Goal: Transaction & Acquisition: Purchase product/service

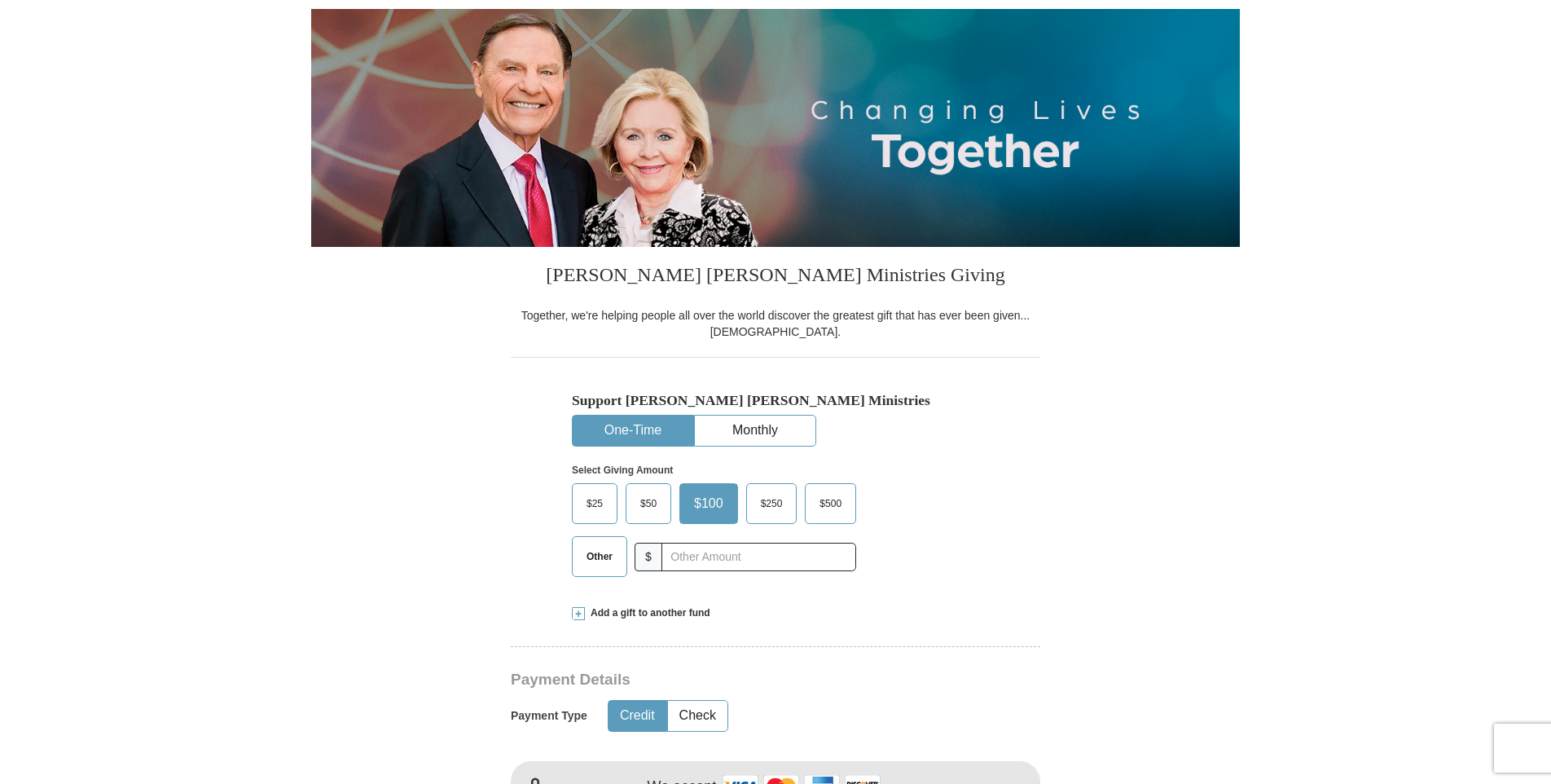
scroll to position [163, 0]
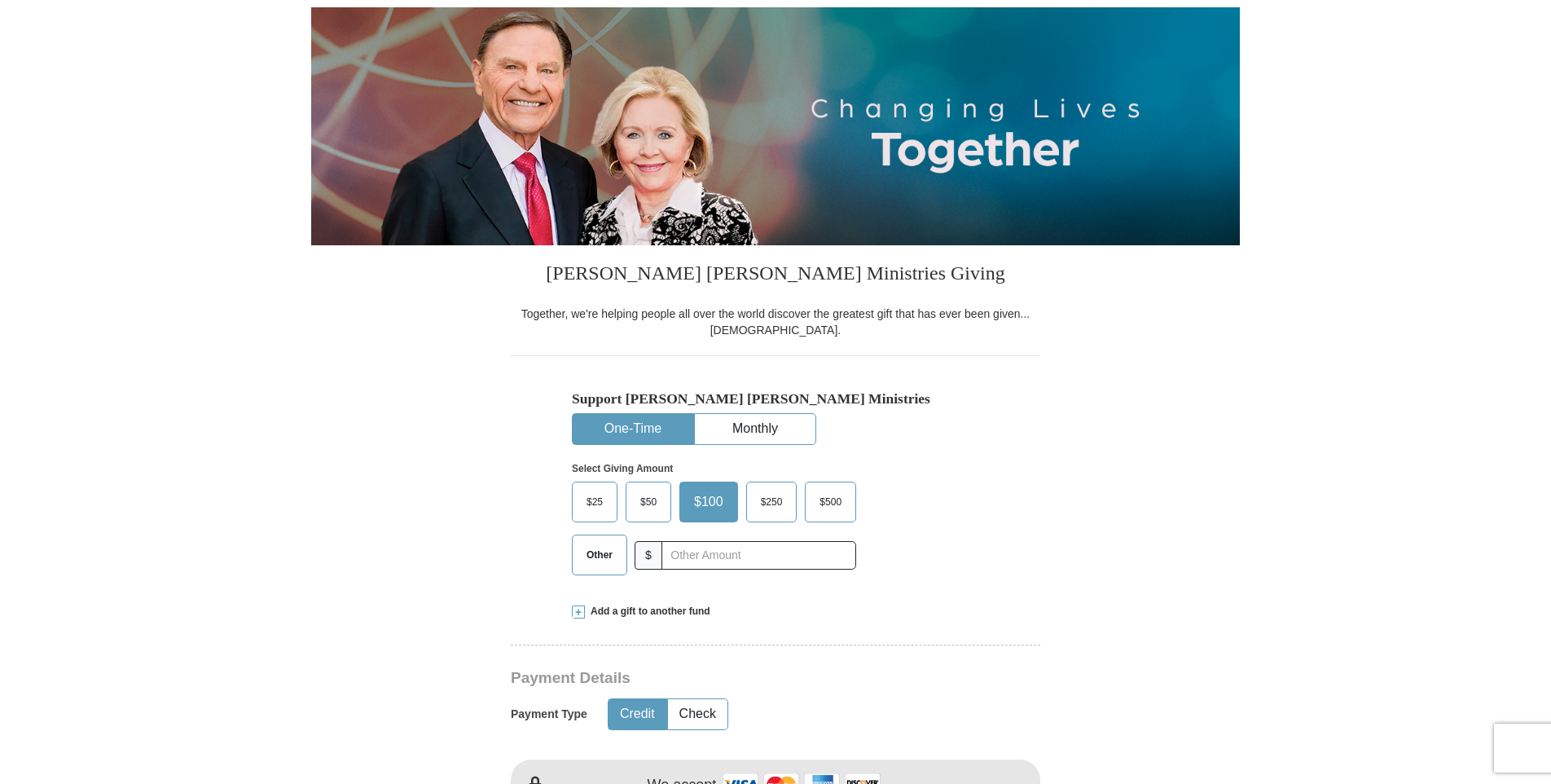
click at [601, 558] on span "Other" at bounding box center [600, 555] width 42 height 24
click at [0, 0] on input "Other" at bounding box center [0, 0] width 0 height 0
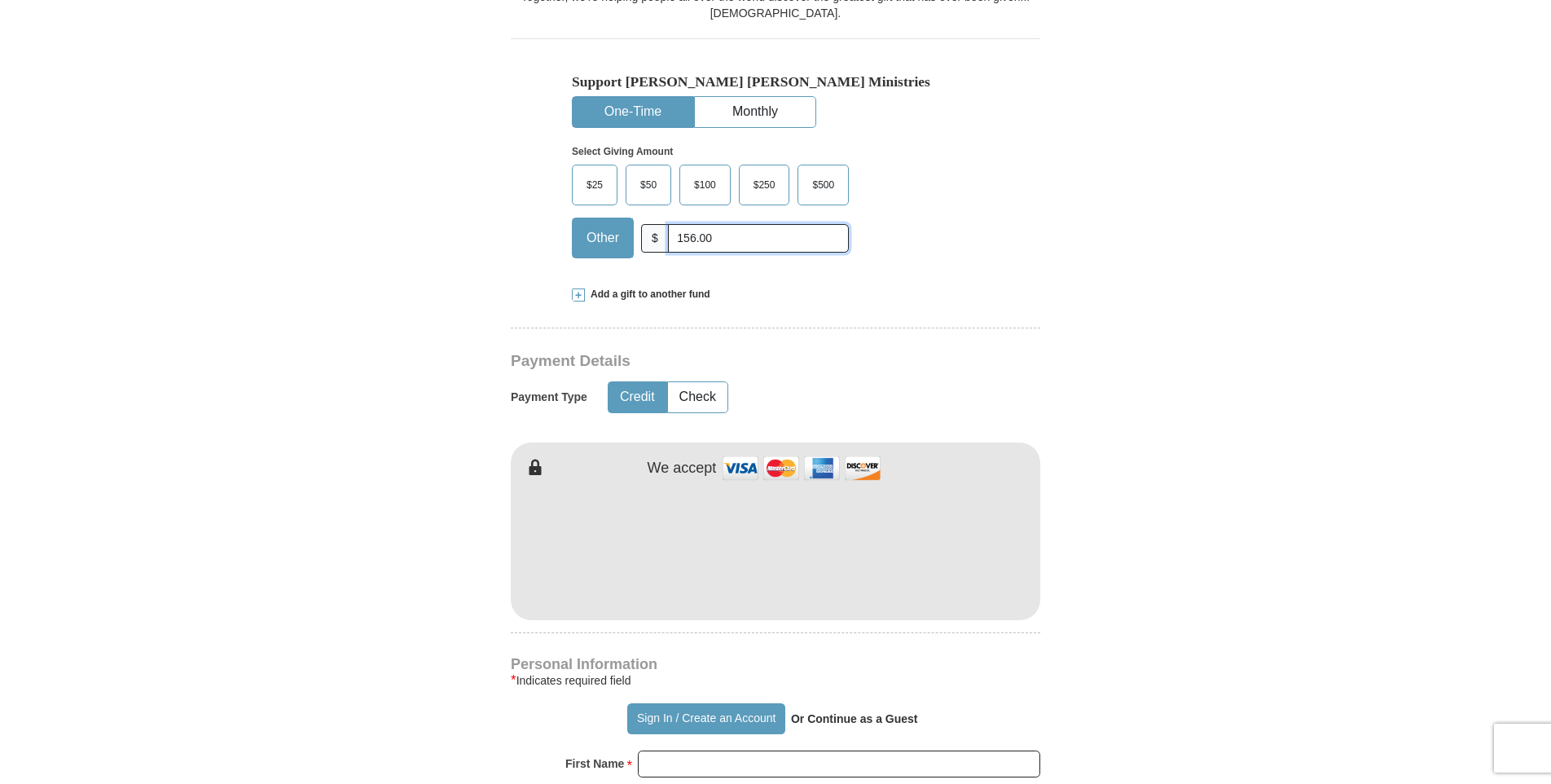
scroll to position [489, 0]
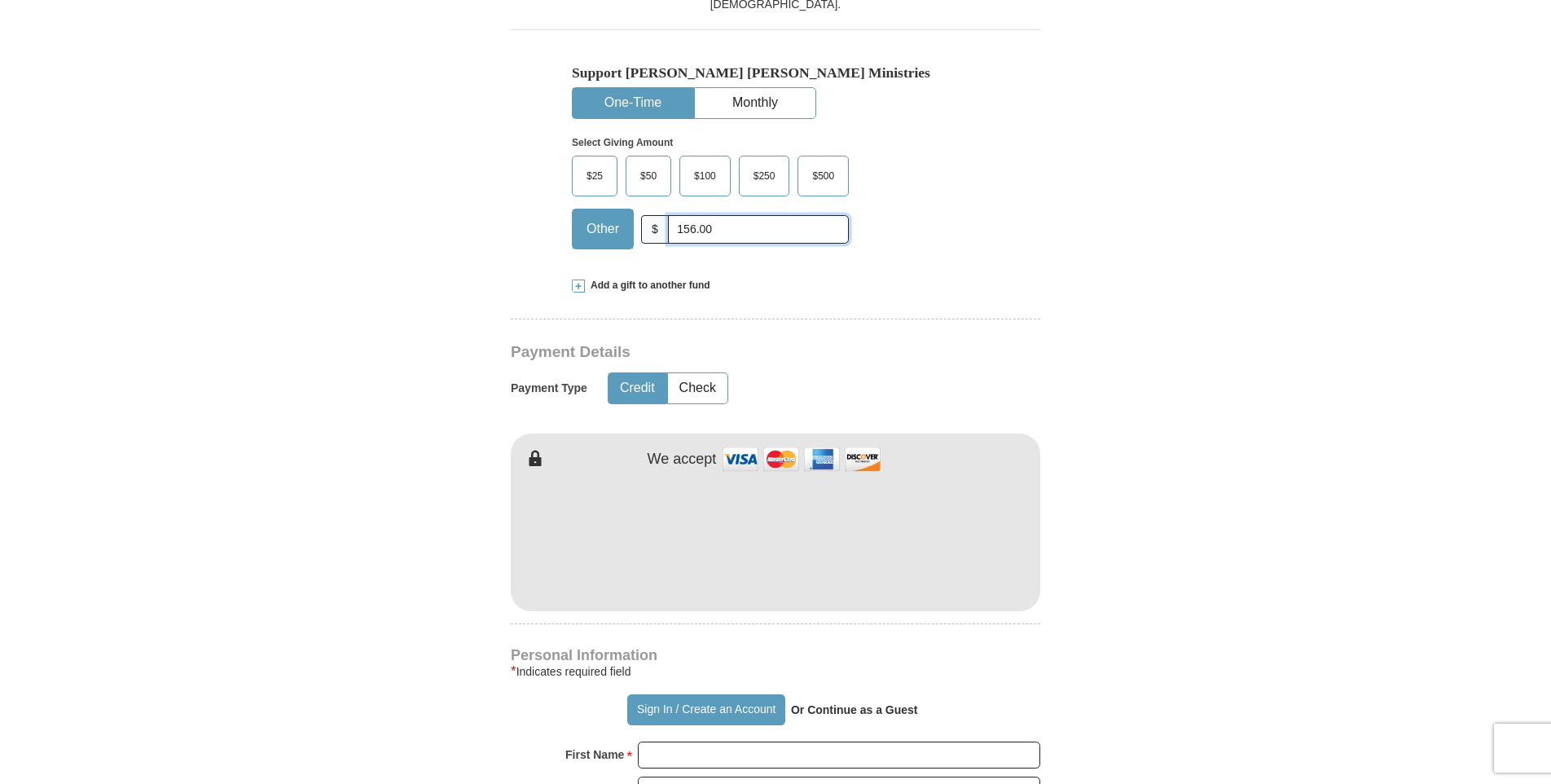
type input "156.00"
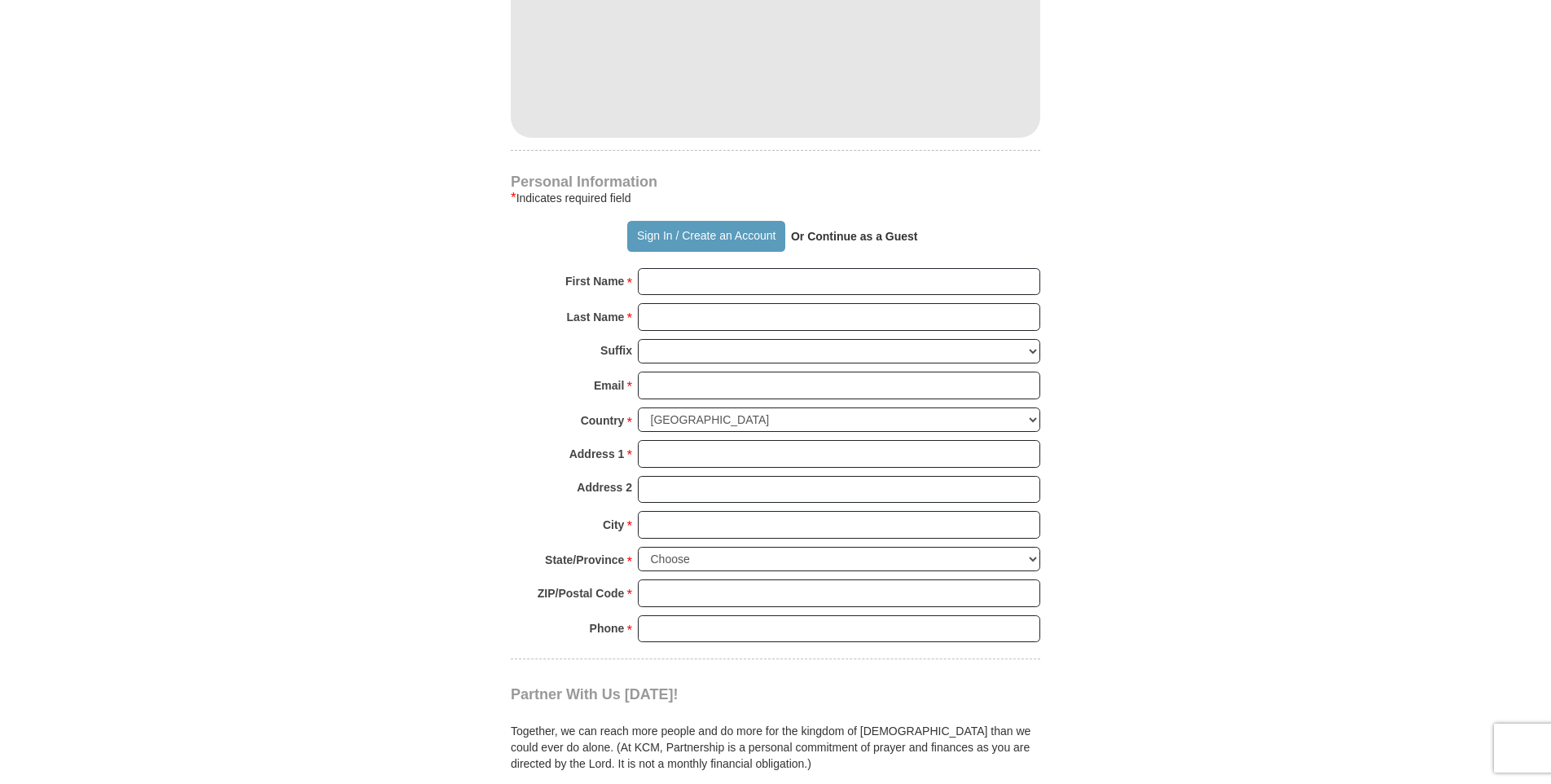
scroll to position [1059, 0]
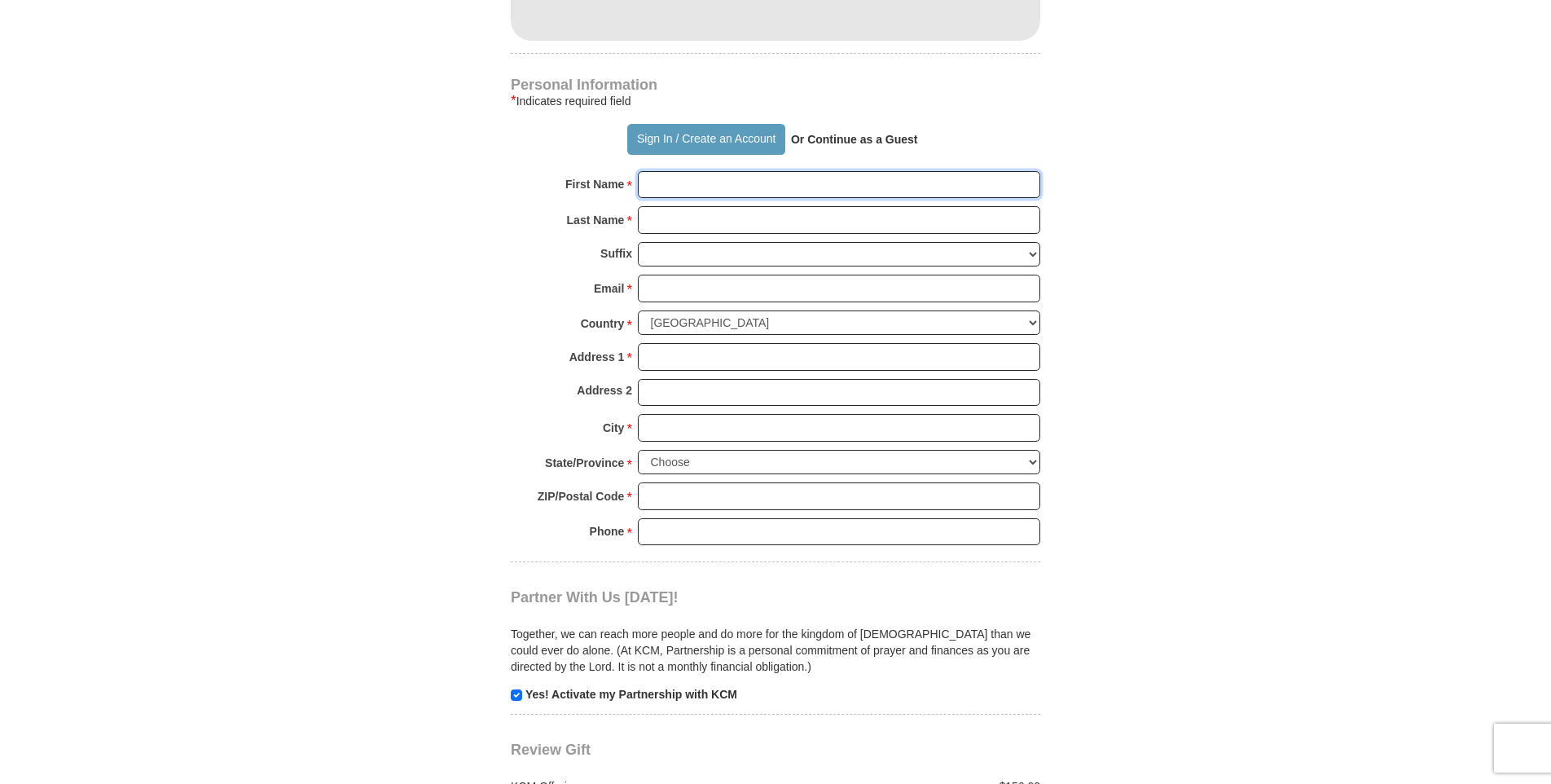
click at [748, 192] on input "First Name *" at bounding box center [839, 185] width 403 height 28
type input "[PERSON_NAME]"
type input "Pontnack"
type input "[EMAIL_ADDRESS][DOMAIN_NAME]"
type input "[STREET_ADDRESS][PERSON_NAME]"
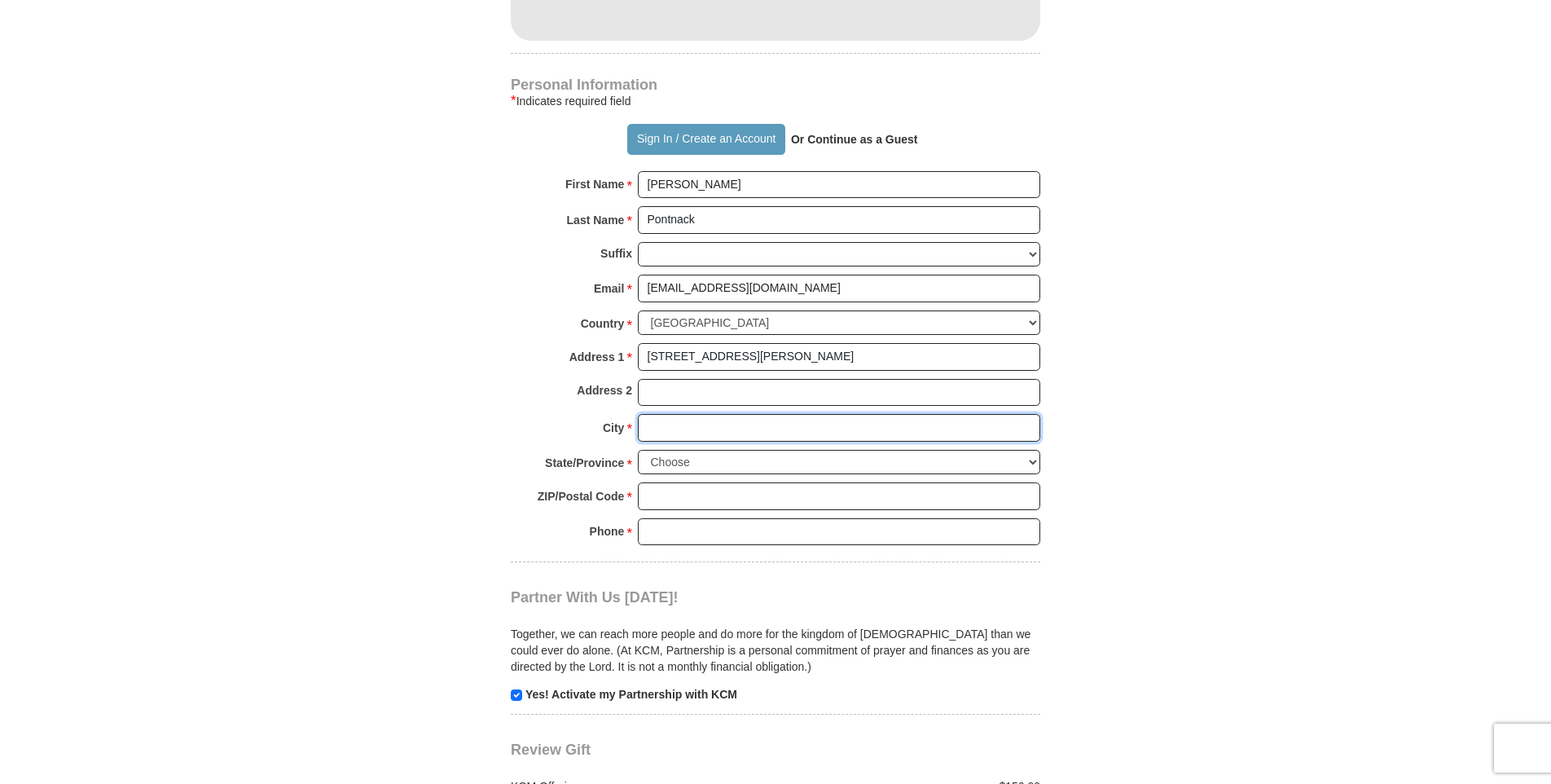
type input "Rockford"
select select "IL"
type input "61108"
type input "8155660444"
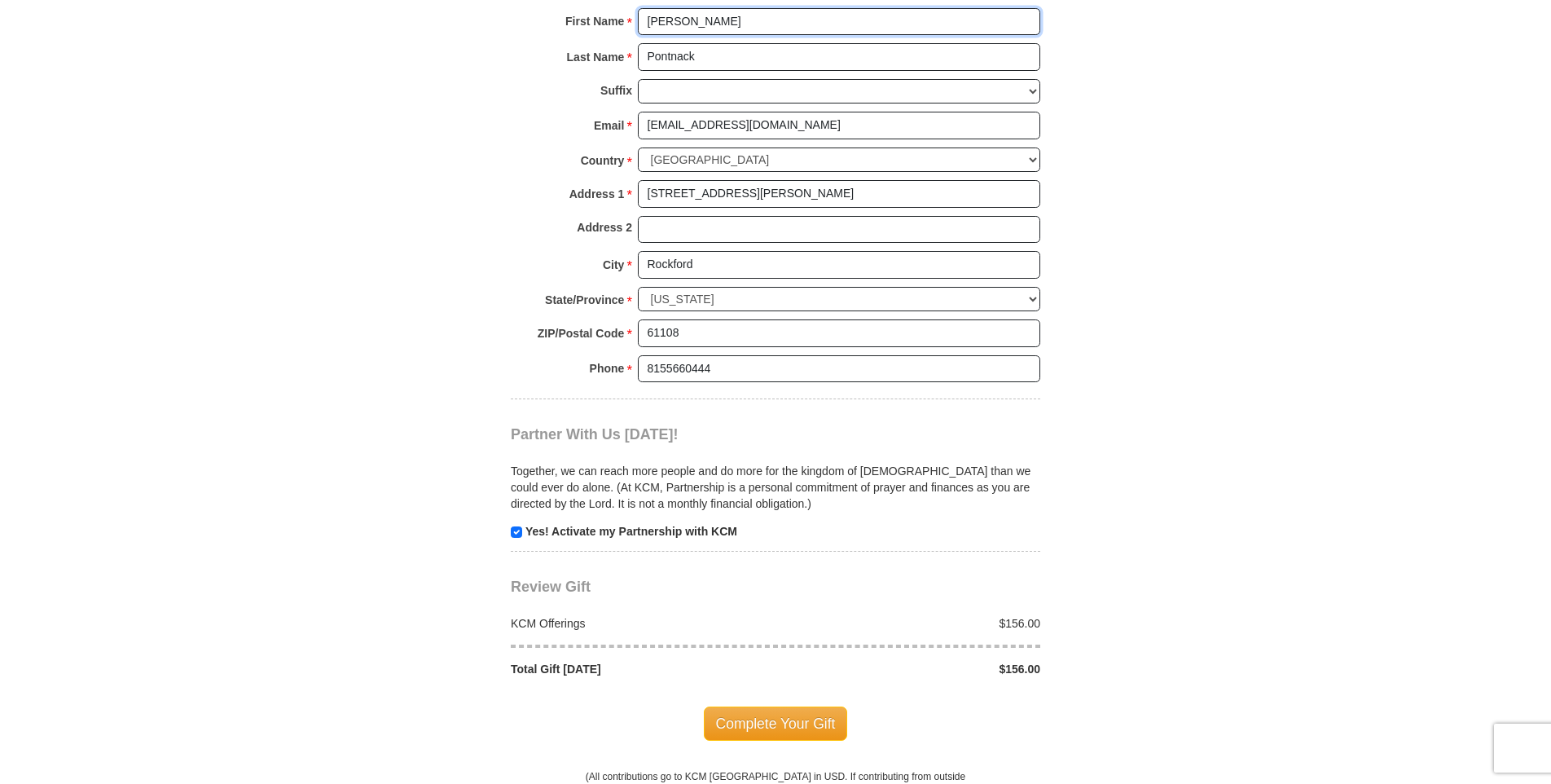
scroll to position [1304, 0]
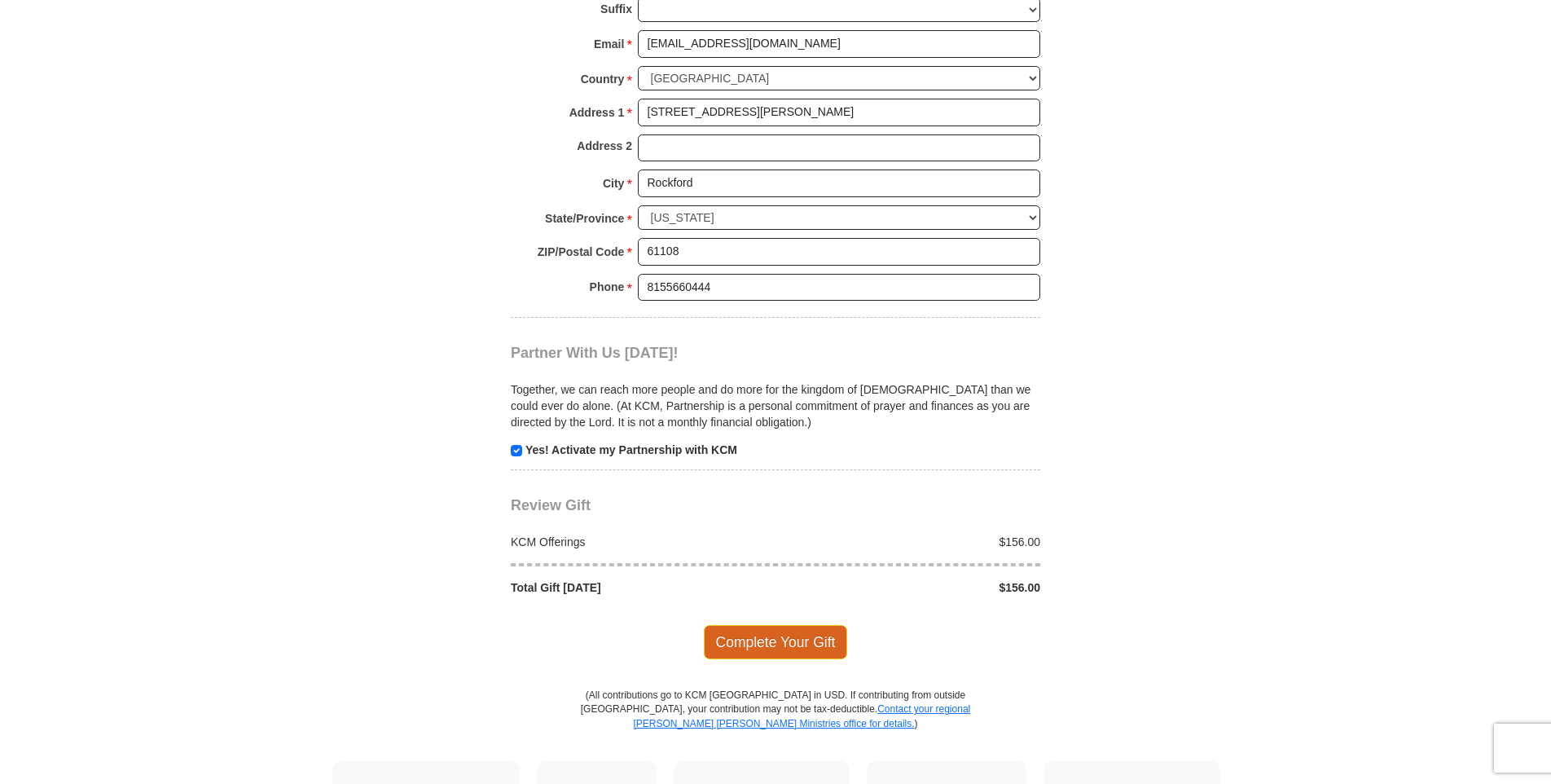
click at [815, 641] on span "Complete Your Gift" at bounding box center [776, 642] width 144 height 34
